Goal: Task Accomplishment & Management: Complete application form

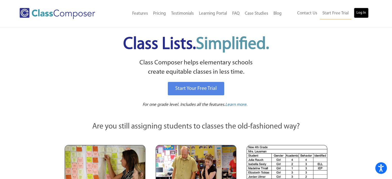
click at [366, 15] on link "Log In" at bounding box center [361, 13] width 15 height 10
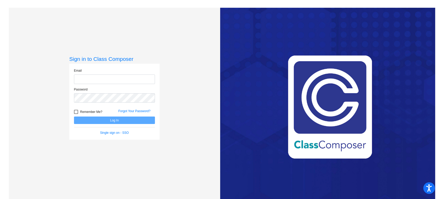
type input "[PERSON_NAME][EMAIL_ADDRESS][PERSON_NAME][DOMAIN_NAME]"
click at [91, 121] on button "Log In" at bounding box center [114, 120] width 81 height 7
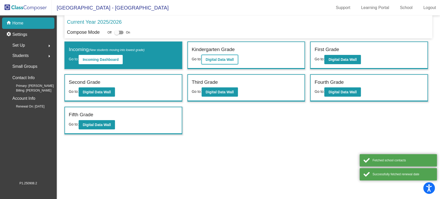
click at [208, 63] on button "Digital Data Wall" at bounding box center [220, 59] width 36 height 9
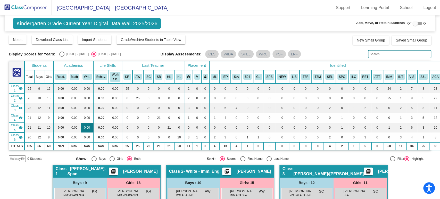
scroll to position [57, 0]
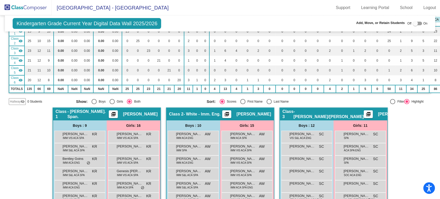
click at [414, 26] on div at bounding box center [415, 23] width 5 height 5
checkbox input "true"
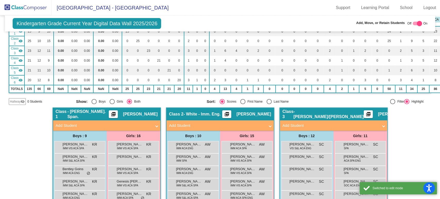
click at [20, 104] on div "Hallway visibility_off" at bounding box center [17, 101] width 17 height 7
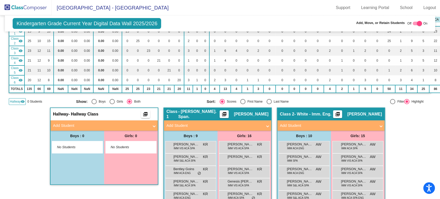
click at [67, 145] on span "No Students" at bounding box center [73, 147] width 32 height 5
click at [74, 127] on mat-expansion-panel-header "Add Student" at bounding box center [104, 125] width 107 height 10
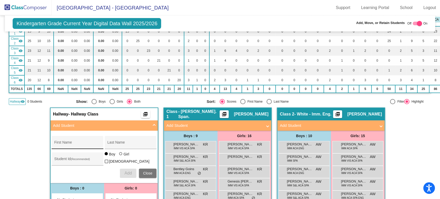
click at [75, 144] on input "First Name" at bounding box center [77, 144] width 46 height 4
type input "Angela"
type input "Sanchez Gonzalez"
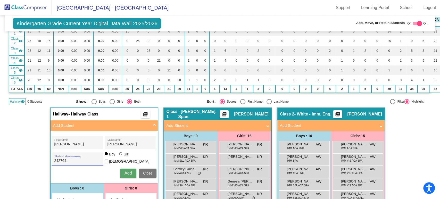
type input "242764"
click at [122, 155] on div at bounding box center [121, 154] width 4 height 4
click at [121, 156] on input "Girl" at bounding box center [121, 156] width 0 height 0
radio input "true"
click at [126, 171] on span "Add" at bounding box center [128, 173] width 7 height 4
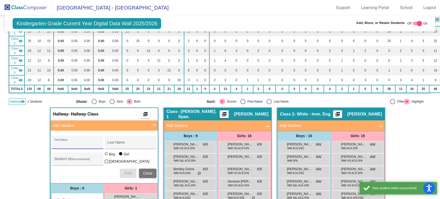
scroll to position [114, 0]
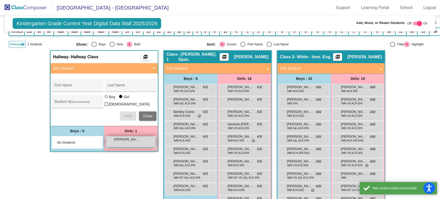
click at [136, 137] on span "Angela Sanchez Gonzalez" at bounding box center [127, 139] width 26 height 5
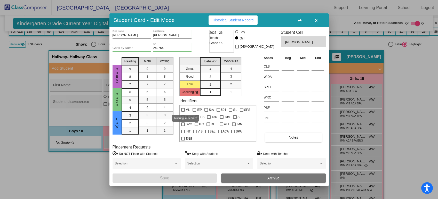
click at [187, 110] on span "ML" at bounding box center [187, 110] width 4 height 6
click at [183, 112] on input "ML" at bounding box center [183, 112] width 0 height 0
checkbox input "true"
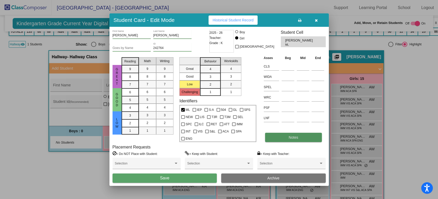
click at [286, 133] on button "Notes" at bounding box center [293, 137] width 57 height 9
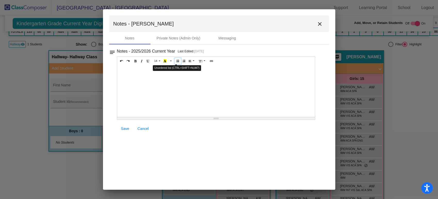
click at [177, 62] on icon "Unordered list (CTRL+SHIFT+NUM7)" at bounding box center [177, 60] width 3 height 3
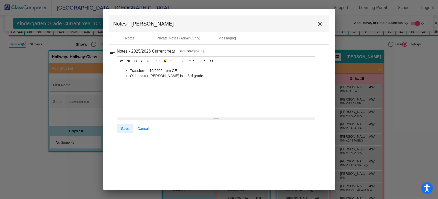
click at [119, 130] on link "Save" at bounding box center [125, 128] width 17 height 9
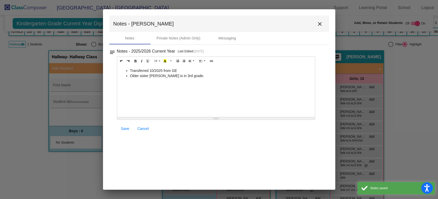
click at [318, 25] on mat-icon "close" at bounding box center [319, 24] width 6 height 6
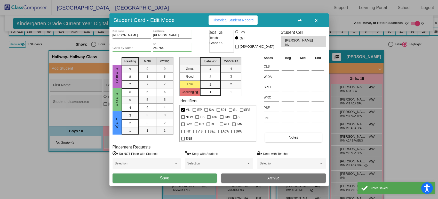
click at [186, 176] on button "Save" at bounding box center [164, 178] width 104 height 9
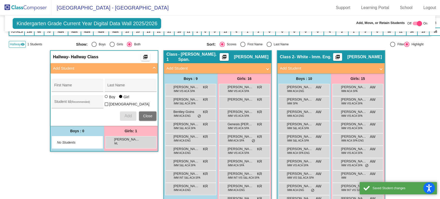
click at [38, 4] on img at bounding box center [26, 7] width 52 height 15
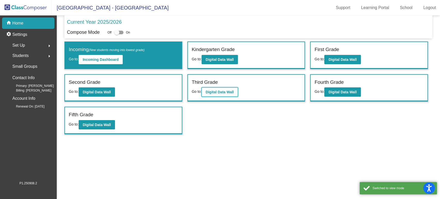
click at [215, 91] on b "Digital Data Wall" at bounding box center [220, 92] width 28 height 4
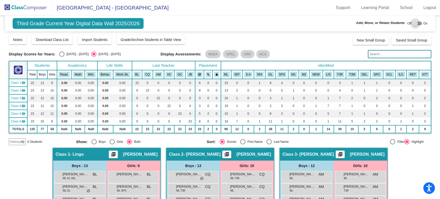
click at [413, 22] on div at bounding box center [415, 23] width 5 height 5
checkbox input "true"
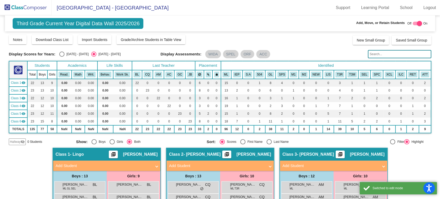
click at [15, 140] on span "Hallway" at bounding box center [15, 142] width 11 height 5
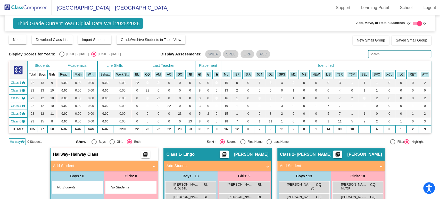
click at [74, 163] on mat-panel-title "Add Student" at bounding box center [101, 166] width 96 height 6
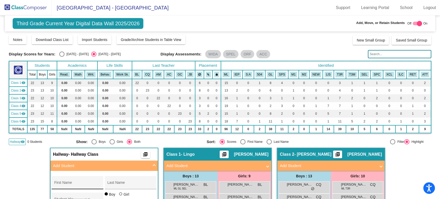
click at [78, 184] on input "First Name" at bounding box center [77, 185] width 46 height 4
type input "Emely"
type input "Sanchez Gonzalez"
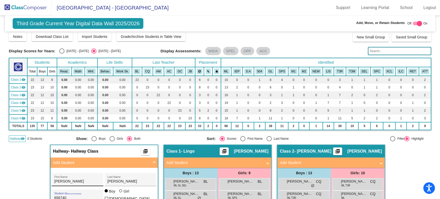
scroll to position [60, 0]
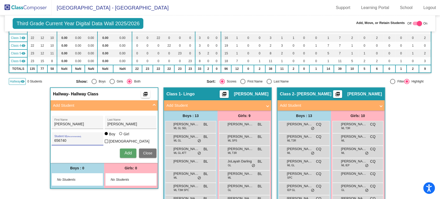
type input "656740"
click at [128, 136] on div "Boy Girl Non Binary" at bounding box center [131, 139] width 52 height 14
click at [126, 136] on div "Girl" at bounding box center [126, 134] width 6 height 5
click at [121, 136] on input "Girl" at bounding box center [121, 136] width 0 height 0
radio input "true"
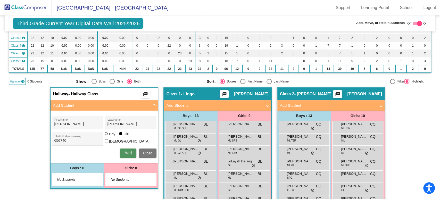
click at [129, 153] on span "Add" at bounding box center [128, 153] width 7 height 4
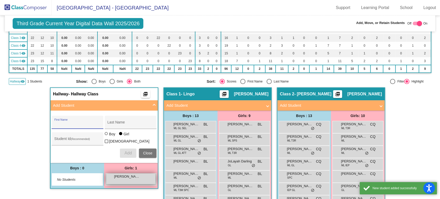
click at [129, 180] on div "Emely Sanchez Gonzalez lock do_not_disturb_alt" at bounding box center [130, 179] width 49 height 11
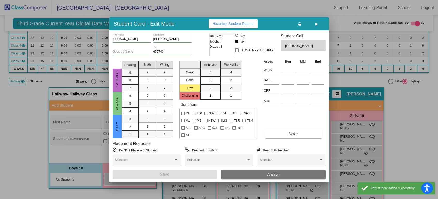
click at [187, 114] on span "ML" at bounding box center [187, 113] width 4 height 6
click at [183, 115] on input "ML" at bounding box center [183, 115] width 0 height 0
checkbox input "true"
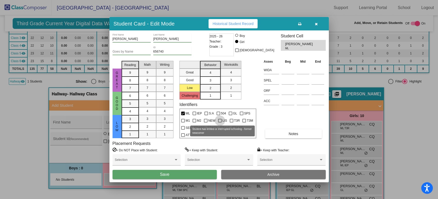
click at [222, 119] on span "LIS" at bounding box center [224, 121] width 5 height 6
click at [220, 122] on input "LIS" at bounding box center [219, 122] width 0 height 0
checkbox input "true"
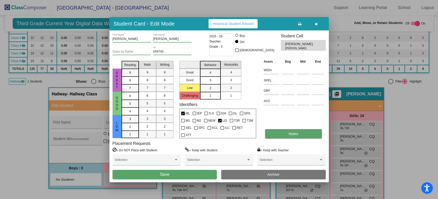
click at [286, 133] on button "Notes" at bounding box center [293, 133] width 57 height 9
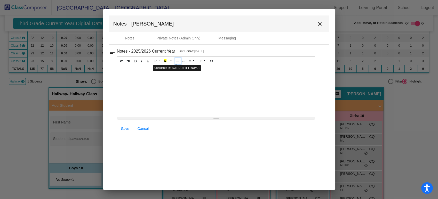
click at [174, 62] on button "Unordered list (CTRL+SHIFT+NUM7)" at bounding box center [177, 61] width 6 height 6
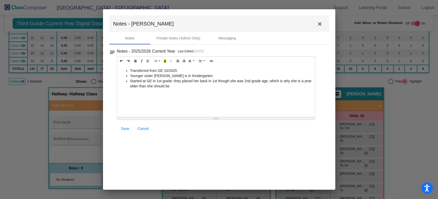
click at [125, 127] on span "Save" at bounding box center [125, 129] width 8 height 4
click at [318, 26] on mat-icon "close" at bounding box center [319, 24] width 6 height 6
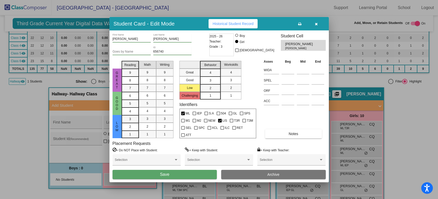
click at [194, 178] on button "Save" at bounding box center [164, 174] width 104 height 9
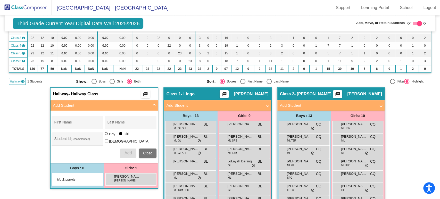
click at [33, 10] on img at bounding box center [26, 7] width 52 height 15
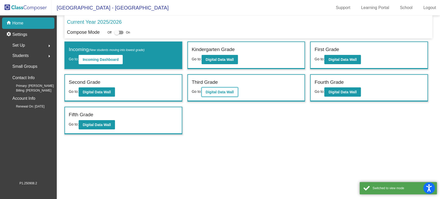
click at [223, 90] on b "Digital Data Wall" at bounding box center [220, 92] width 28 height 4
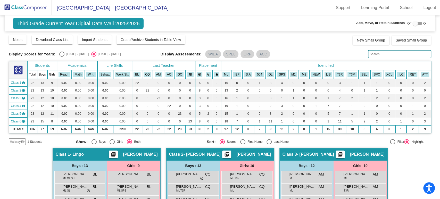
click at [413, 21] on div at bounding box center [415, 23] width 5 height 5
checkbox input "true"
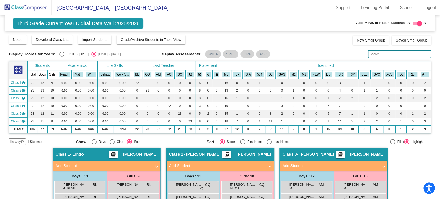
scroll to position [57, 0]
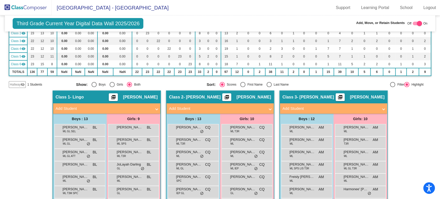
click at [17, 86] on span "Hallway" at bounding box center [15, 84] width 11 height 5
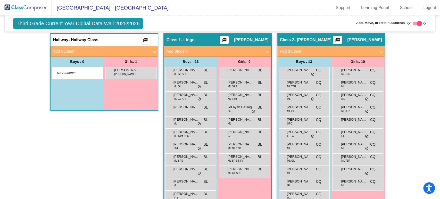
scroll to position [0, 0]
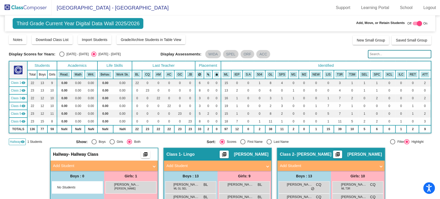
click at [37, 3] on img at bounding box center [26, 7] width 52 height 15
